Goal: Information Seeking & Learning: Learn about a topic

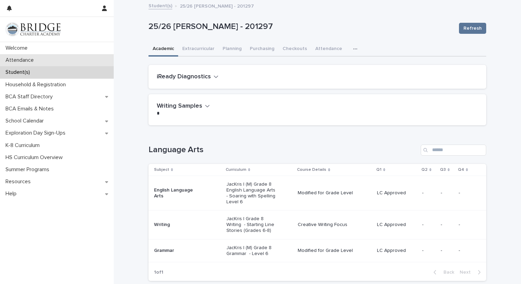
click at [11, 60] on p "Attendance" at bounding box center [21, 60] width 37 height 7
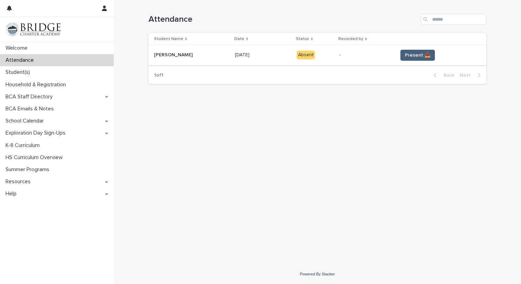
click at [410, 55] on span "Present 📥" at bounding box center [418, 55] width 26 height 7
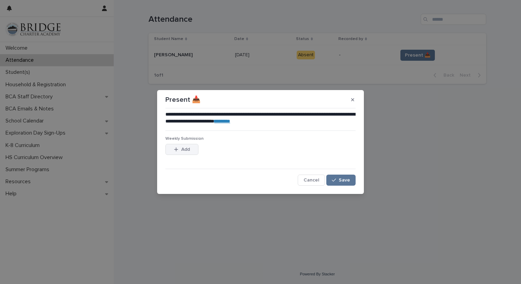
click at [175, 150] on icon "button" at bounding box center [176, 149] width 4 height 5
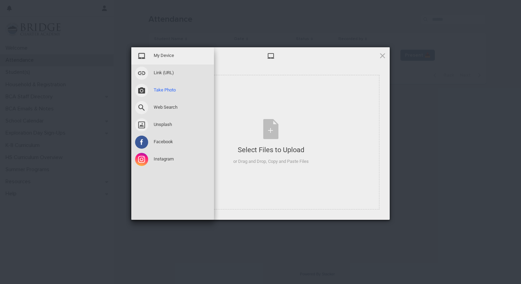
click at [156, 92] on span "Take Photo" at bounding box center [165, 90] width 22 height 6
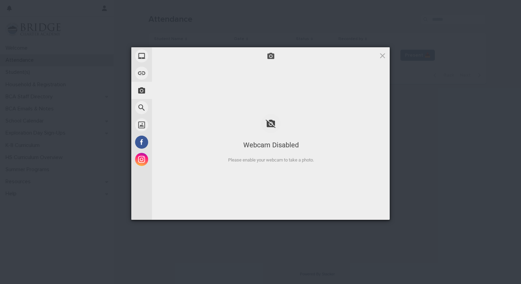
click at [195, 283] on div "My Device Link (URL) Take Photo Web Search Unsplash Facebook Instagram Webcam D…" at bounding box center [260, 142] width 521 height 284
click at [194, 254] on div "My Device Link (URL) Take Photo Web Search Unsplash Facebook Instagram Webcam D…" at bounding box center [260, 142] width 521 height 284
click at [383, 56] on span at bounding box center [383, 56] width 8 height 8
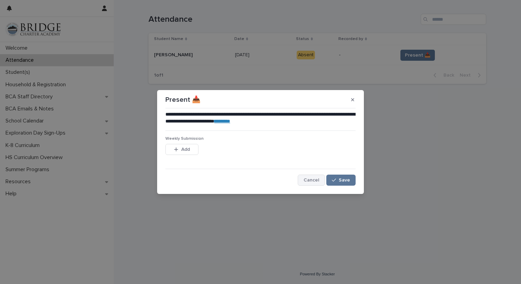
click at [309, 183] on button "Cancel" at bounding box center [311, 179] width 27 height 11
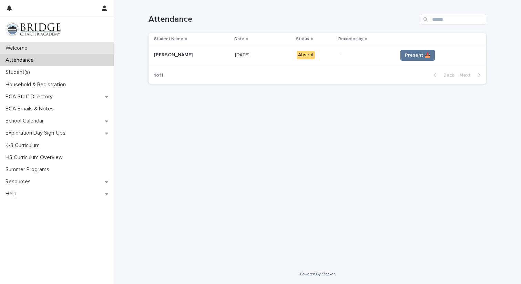
click at [18, 49] on p "Welcome" at bounding box center [18, 48] width 30 height 7
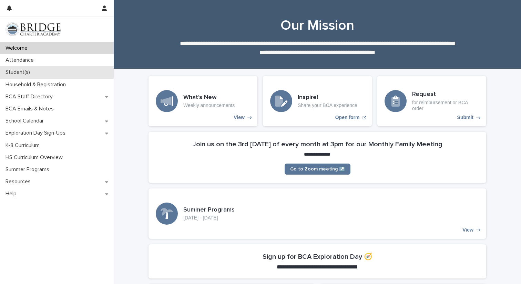
click at [8, 71] on p "Student(s)" at bounding box center [19, 72] width 33 height 7
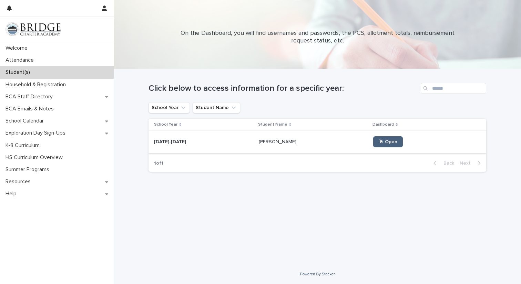
click at [378, 144] on link "🖱 Open" at bounding box center [388, 141] width 30 height 11
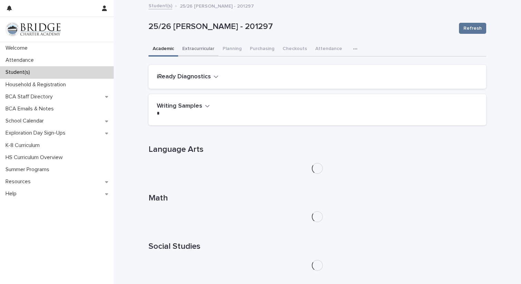
click at [193, 49] on button "Extracurricular" at bounding box center [198, 49] width 40 height 14
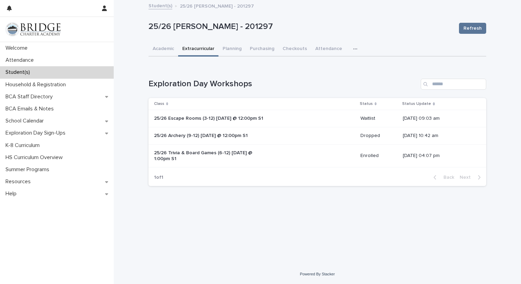
click at [193, 153] on p "25/26 Trivia & Board Games (6-12) [DATE] @ 1:00pm S1" at bounding box center [211, 156] width 115 height 12
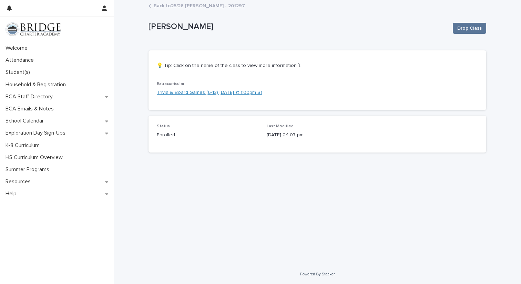
click at [181, 91] on link "Trivia & Board Games (6-12) [DATE] @ 1:00pm S1" at bounding box center [209, 92] width 105 height 7
